Goal: Information Seeking & Learning: Learn about a topic

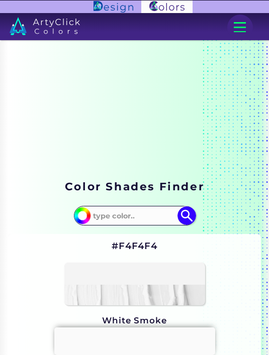
scroll to position [176, 0]
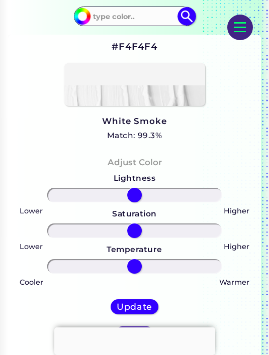
scroll to position [200, 0]
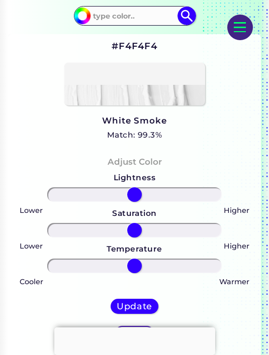
click at [137, 127] on h3 "White Smoke" at bounding box center [134, 121] width 64 height 12
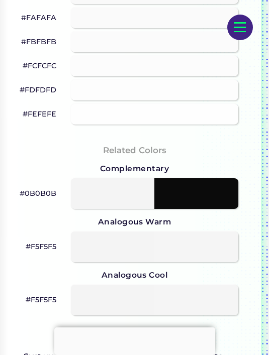
scroll to position [981, 0]
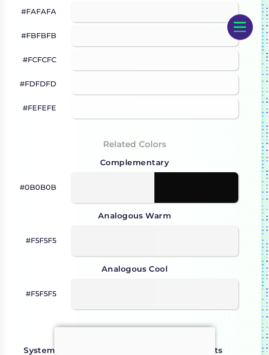
click at [204, 95] on div at bounding box center [154, 84] width 167 height 21
type input "#fdfdfd"
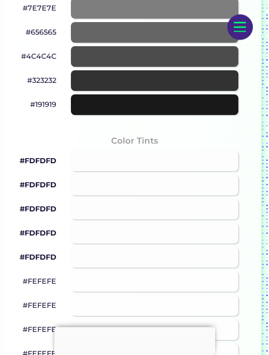
scroll to position [701, 0]
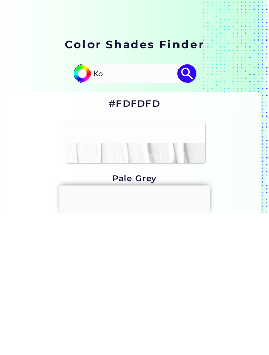
scroll to position [142, 0]
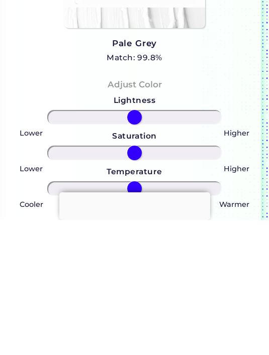
type input "K"
type input "Z"
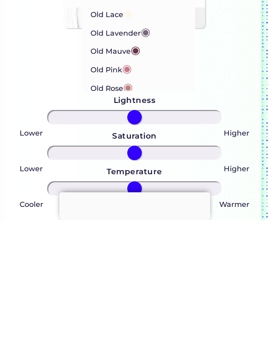
type input "O"
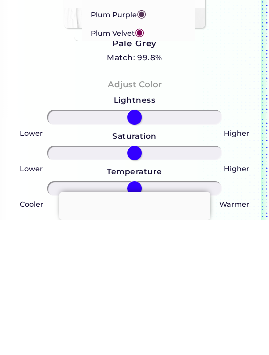
type input "Pl"
click at [148, 121] on li "Platinum ◉" at bounding box center [138, 112] width 113 height 19
type input "#e5e4e2"
type input "#E5E4E2"
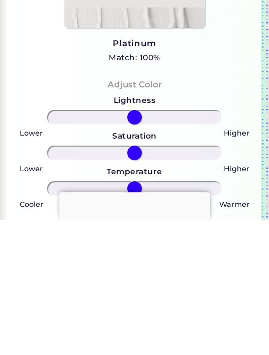
scroll to position [167, 0]
